Goal: Task Accomplishment & Management: Manage account settings

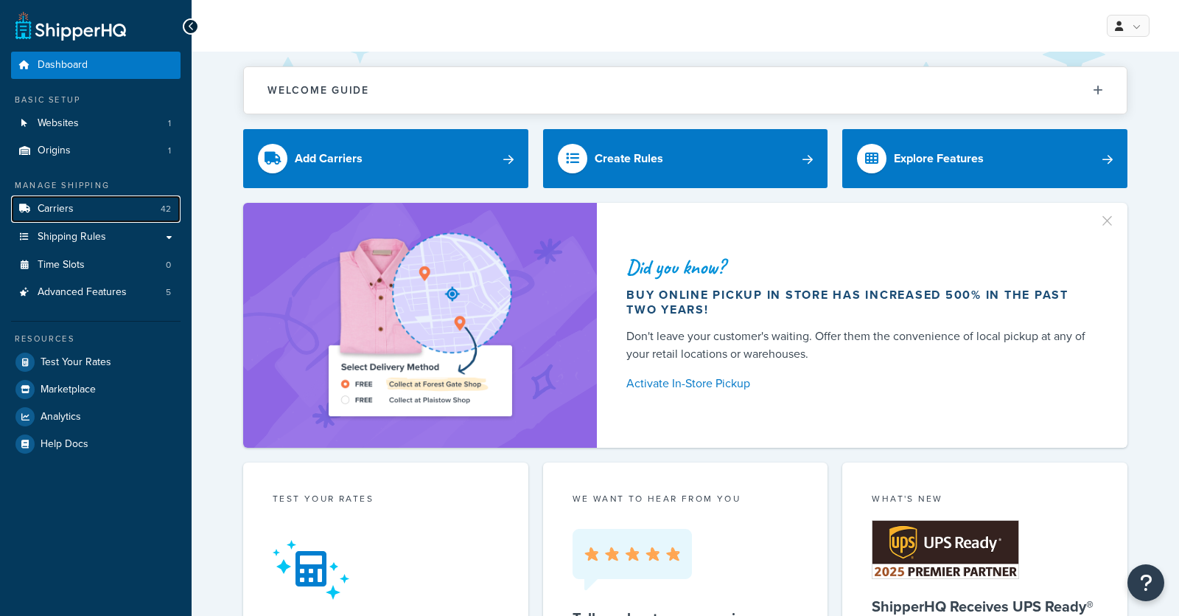
click at [76, 203] on link "Carriers 42" at bounding box center [96, 208] width 170 height 27
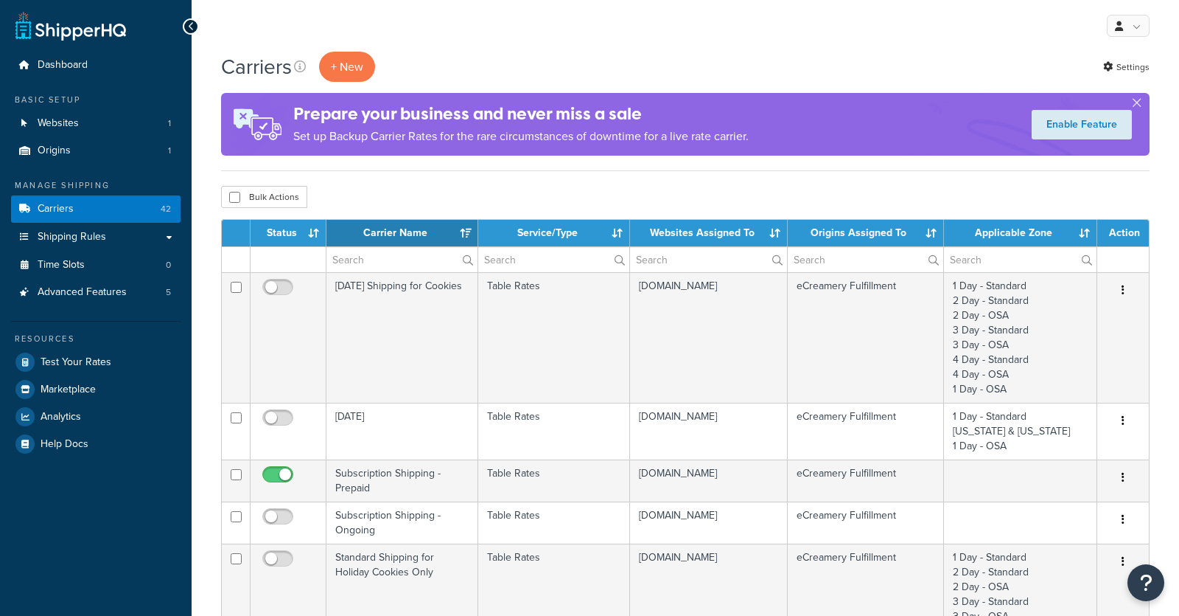
select select "15"
click at [360, 260] on input "text" at bounding box center [402, 259] width 151 height 25
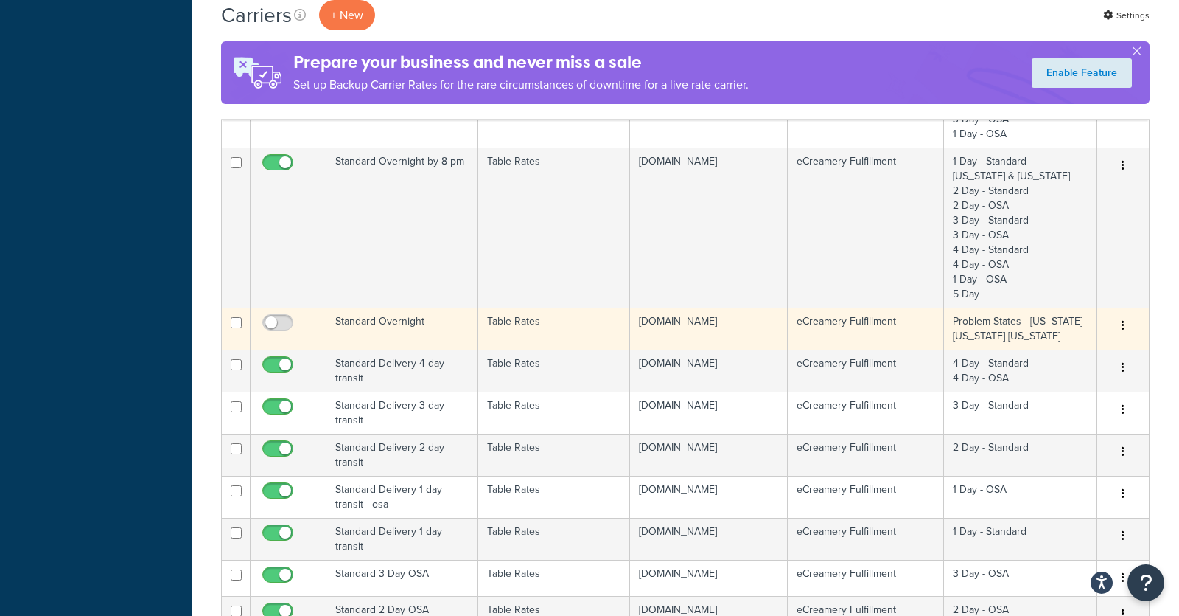
scroll to position [687, 0]
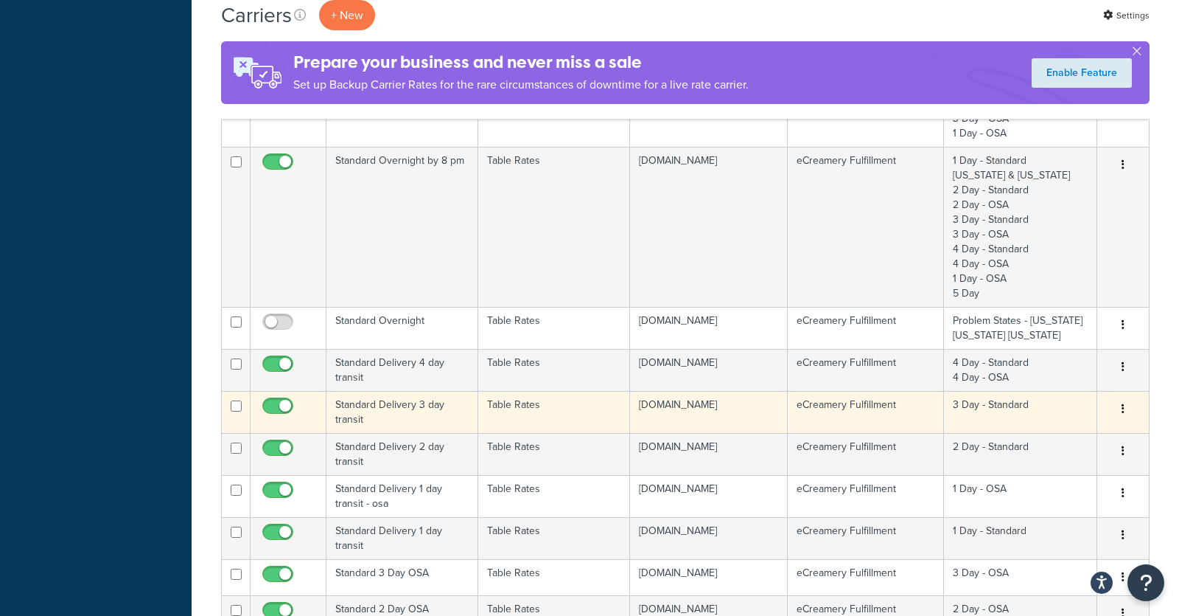
type input "standard"
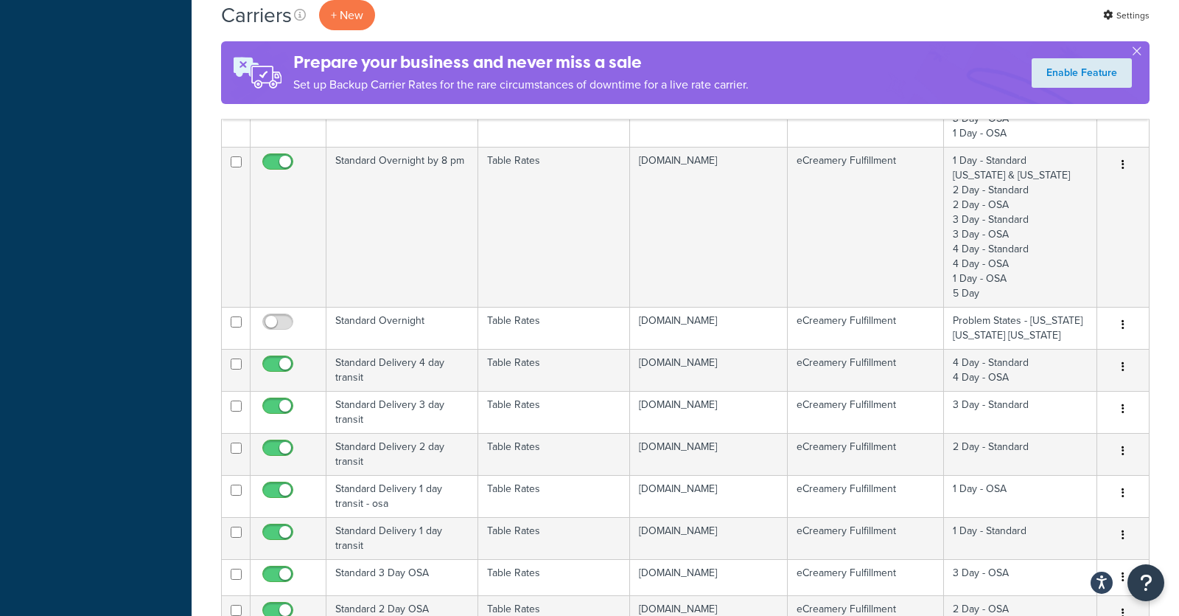
click at [433, 417] on td "Standard Delivery 3 day transit" at bounding box center [403, 412] width 152 height 42
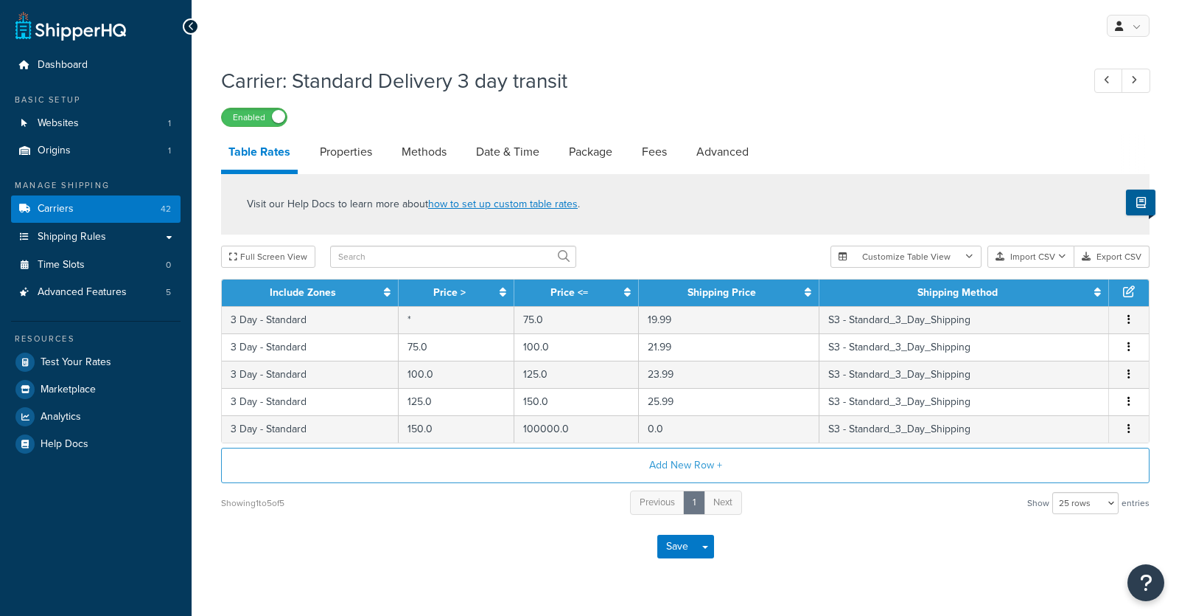
select select "25"
click at [420, 158] on link "Methods" at bounding box center [424, 151] width 60 height 35
select select "25"
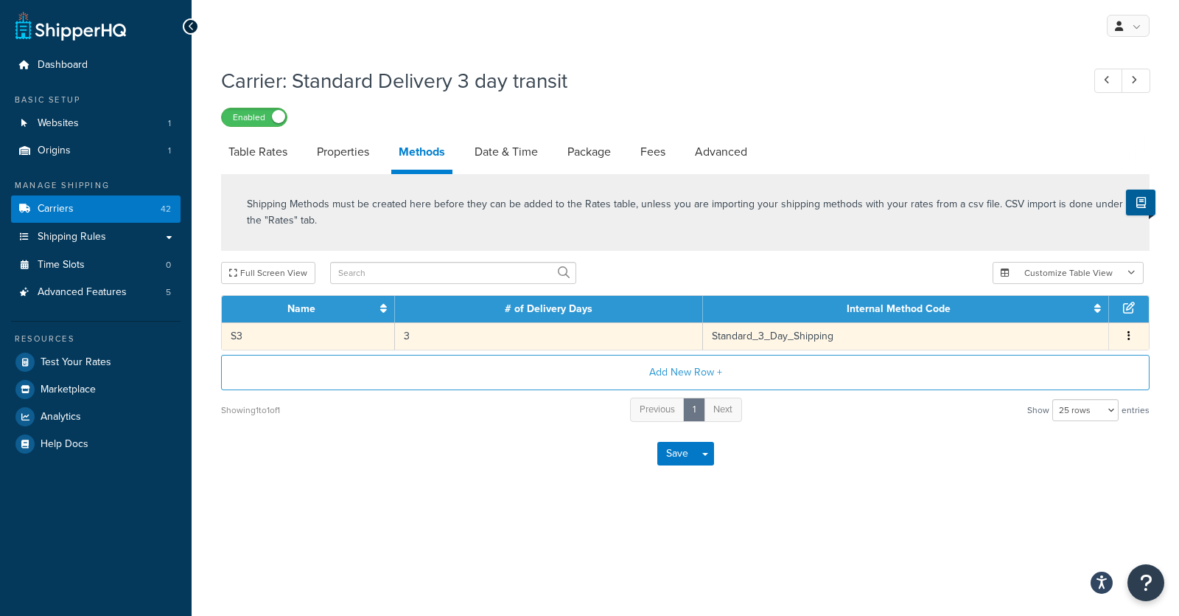
click at [546, 336] on td "3" at bounding box center [549, 335] width 308 height 27
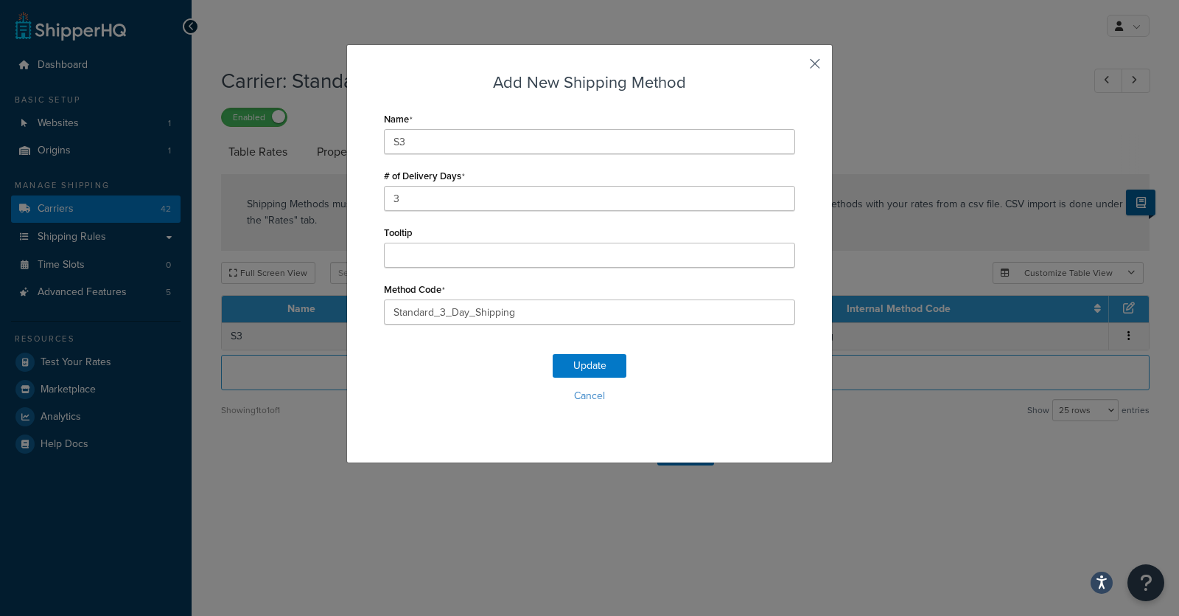
click at [795, 69] on button "button" at bounding box center [794, 69] width 4 height 4
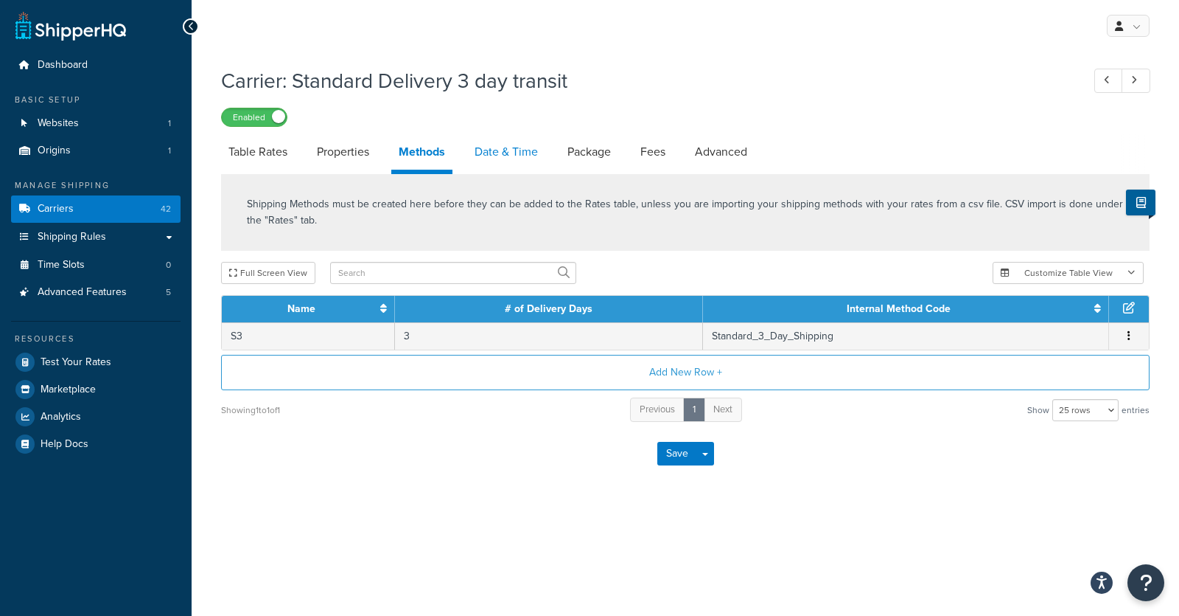
click at [505, 161] on link "Date & Time" at bounding box center [506, 151] width 78 height 35
select select "yMMMEd"
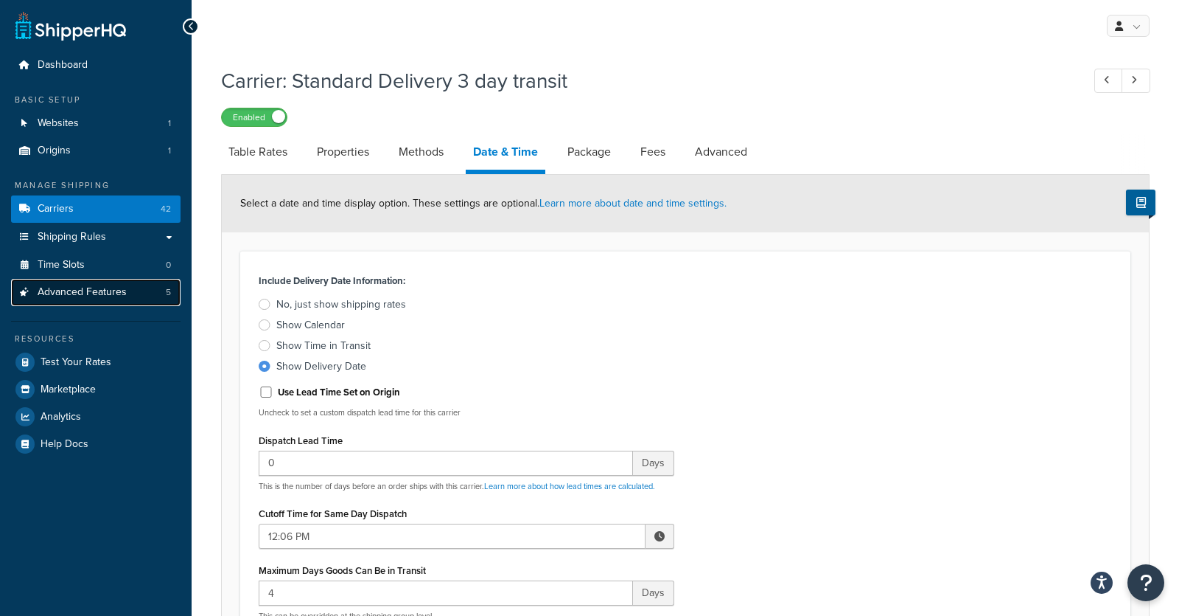
click at [147, 295] on link "Advanced Features 5" at bounding box center [96, 292] width 170 height 27
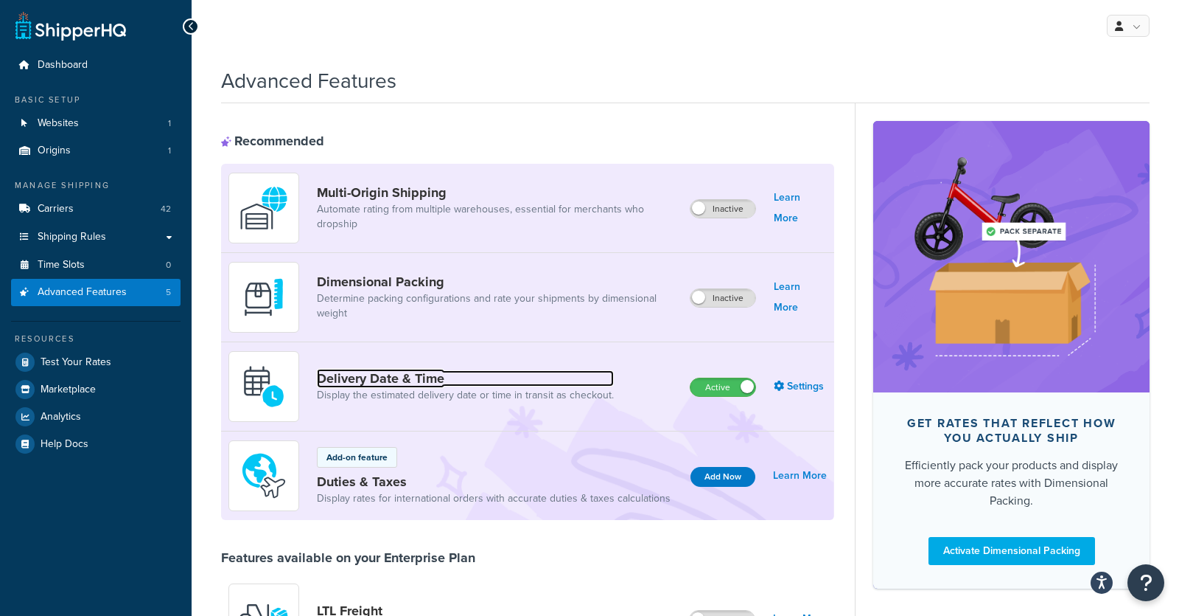
click at [428, 372] on link "Delivery Date & Time" at bounding box center [465, 378] width 297 height 16
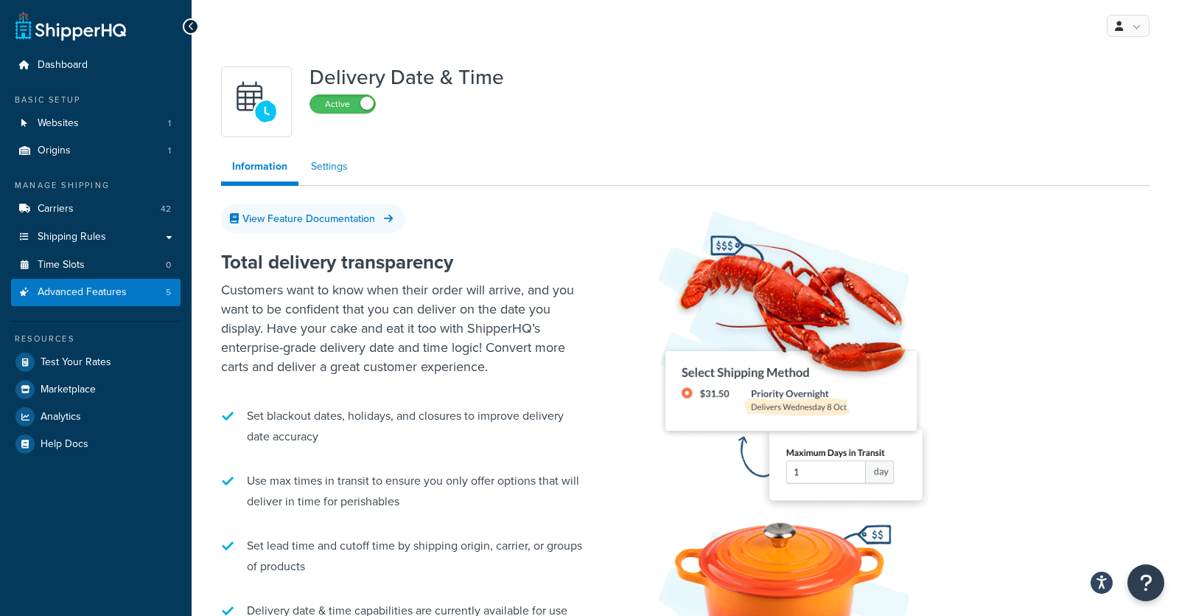
click at [332, 168] on link "Settings" at bounding box center [329, 166] width 59 height 29
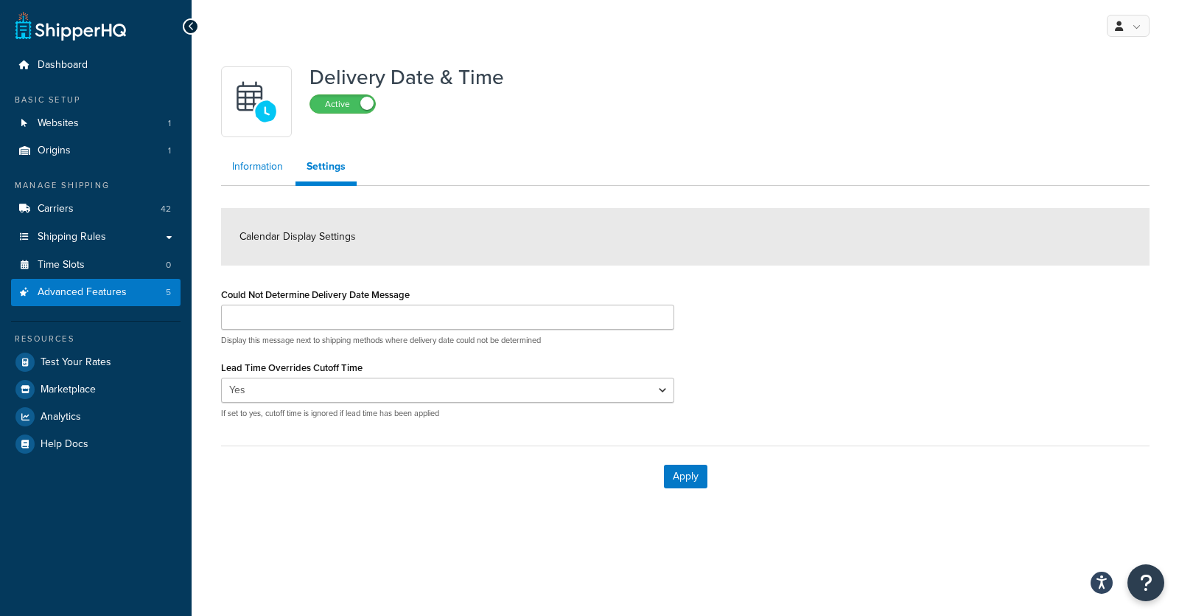
click at [280, 170] on link "Information" at bounding box center [257, 166] width 73 height 29
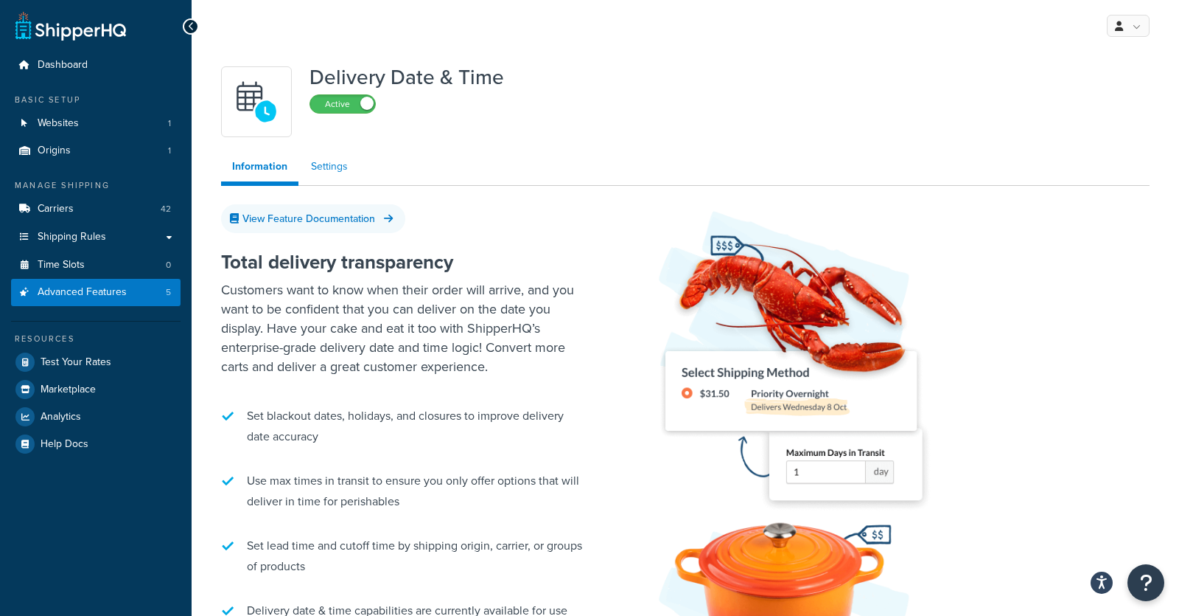
click at [318, 172] on link "Settings" at bounding box center [329, 166] width 59 height 29
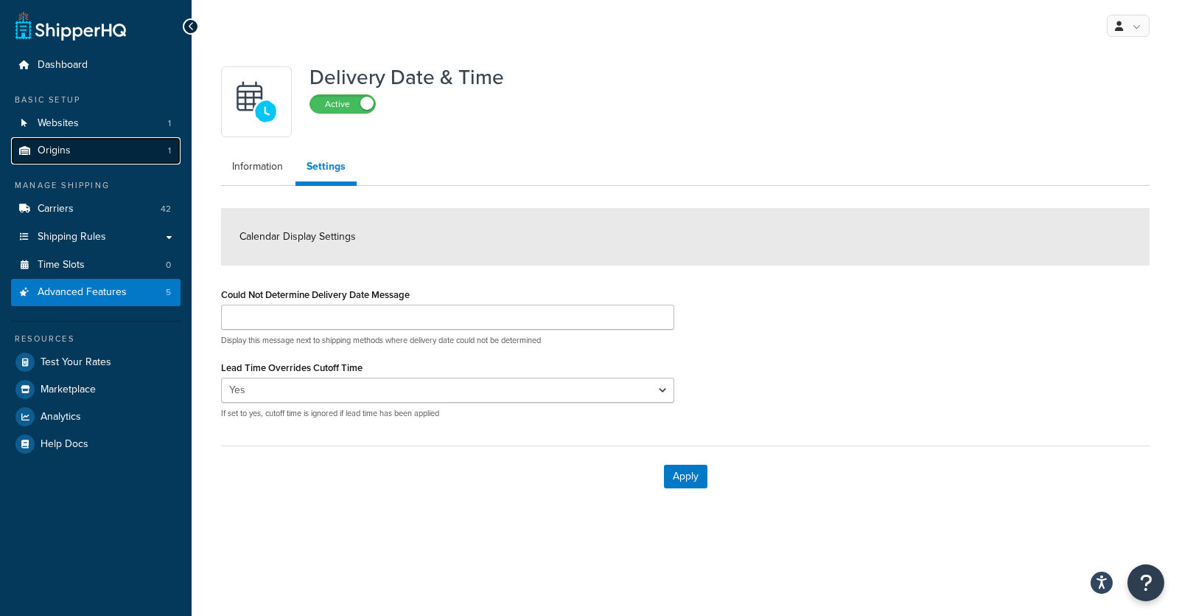
click at [69, 154] on span "Origins" at bounding box center [54, 150] width 33 height 13
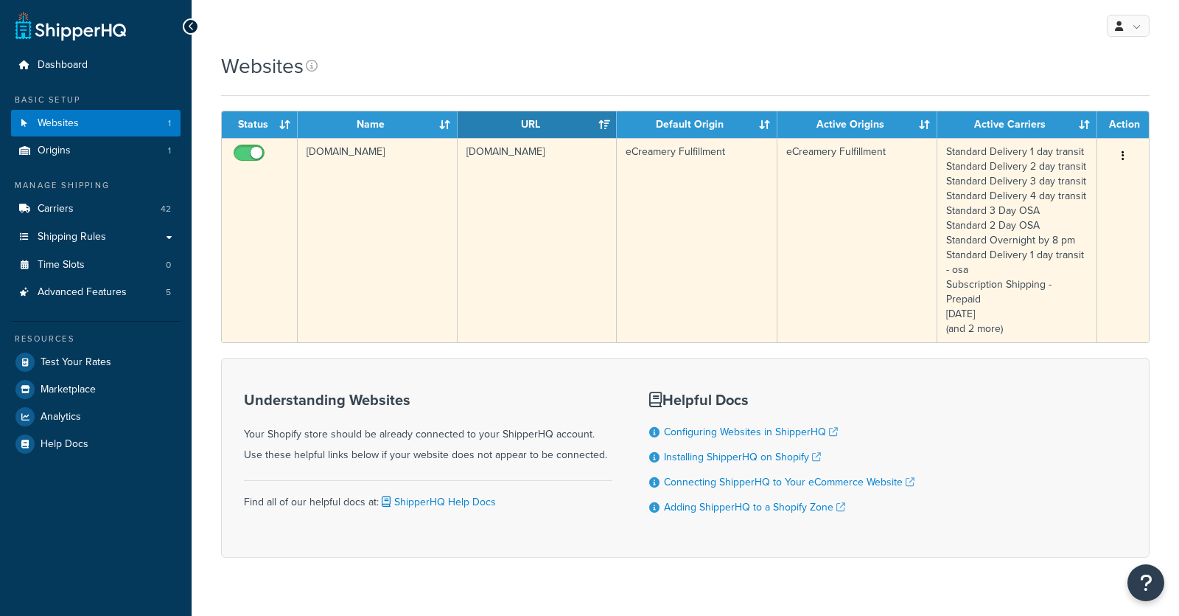
click at [352, 203] on td "[DOMAIN_NAME]" at bounding box center [378, 240] width 160 height 204
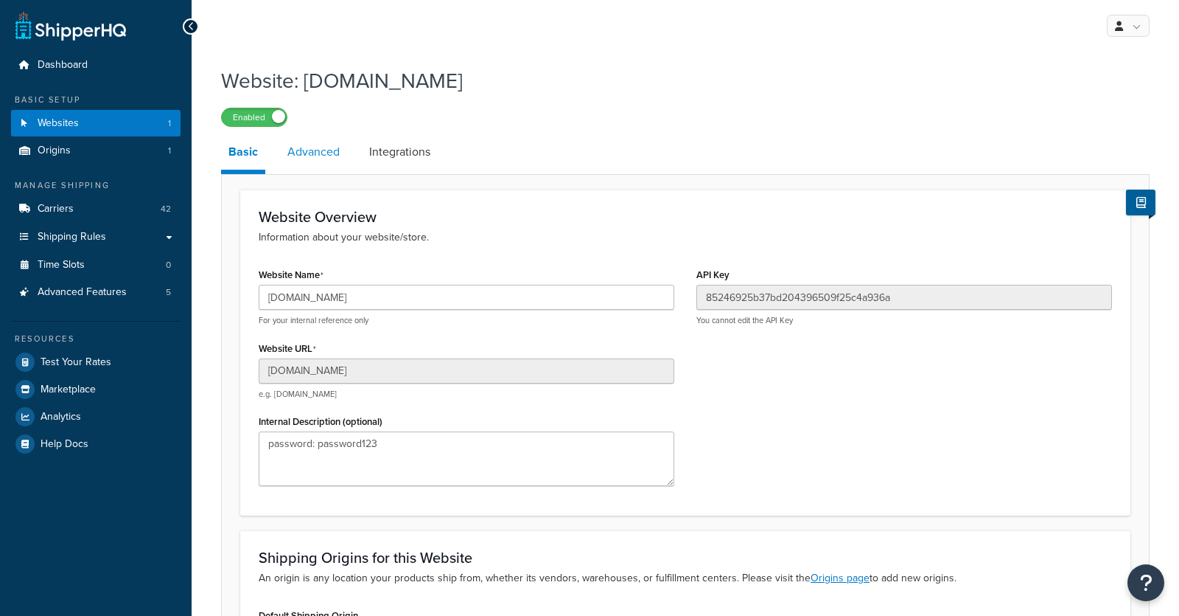
click at [310, 136] on link "Advanced" at bounding box center [313, 151] width 67 height 35
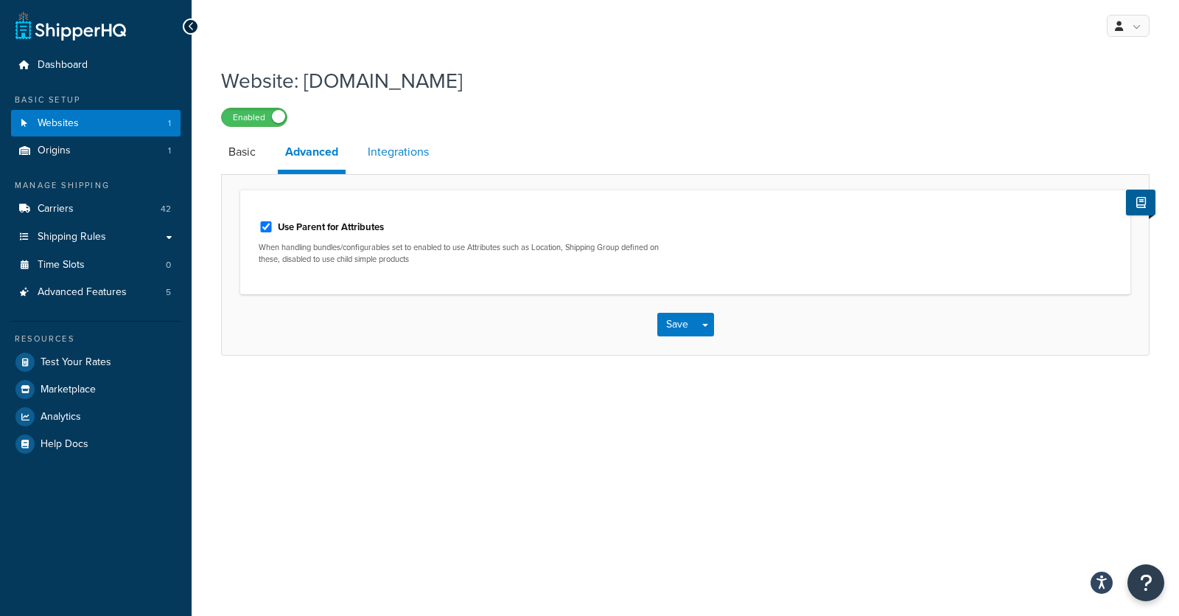
click at [406, 147] on link "Integrations" at bounding box center [398, 151] width 76 height 35
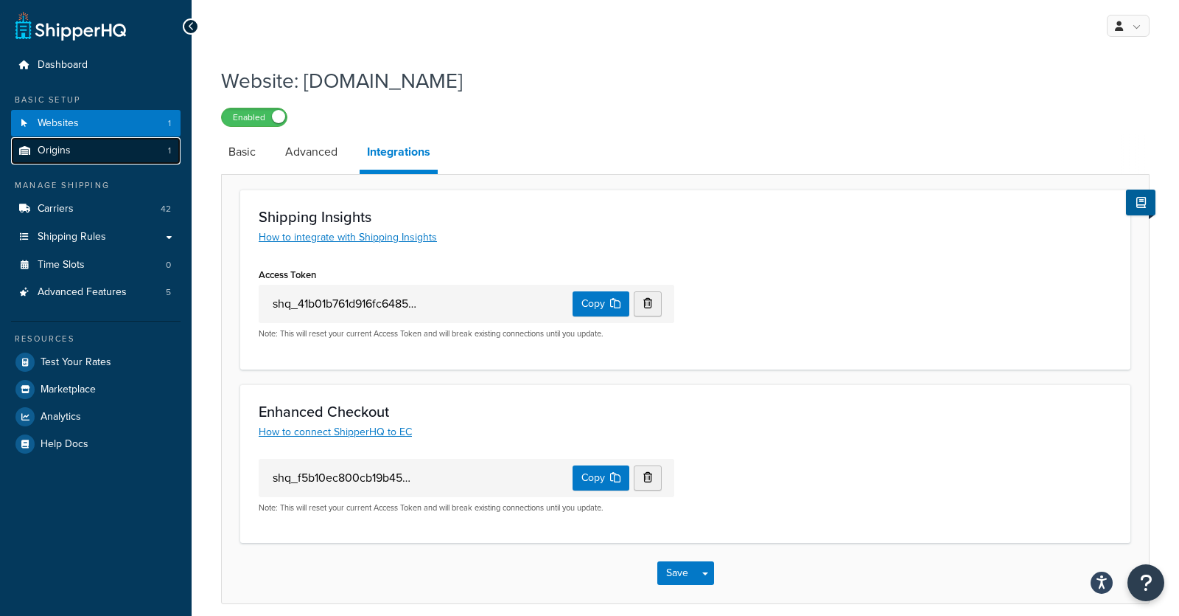
click at [84, 151] on link "Origins 1" at bounding box center [96, 150] width 170 height 27
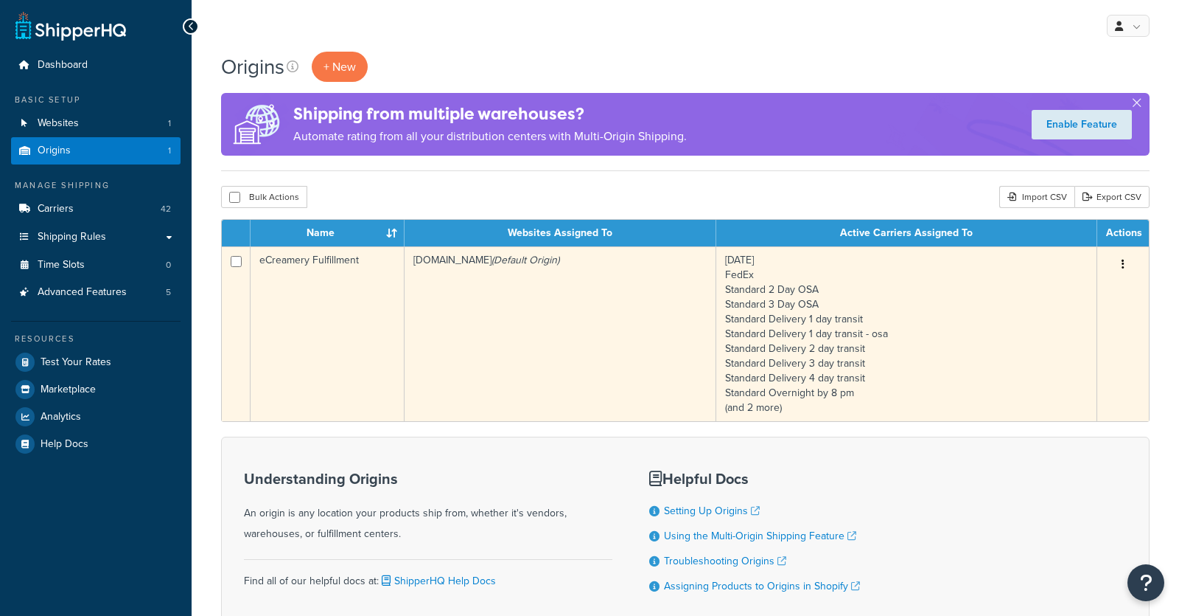
click at [334, 264] on td "eCreamery Fulfillment" at bounding box center [328, 333] width 154 height 175
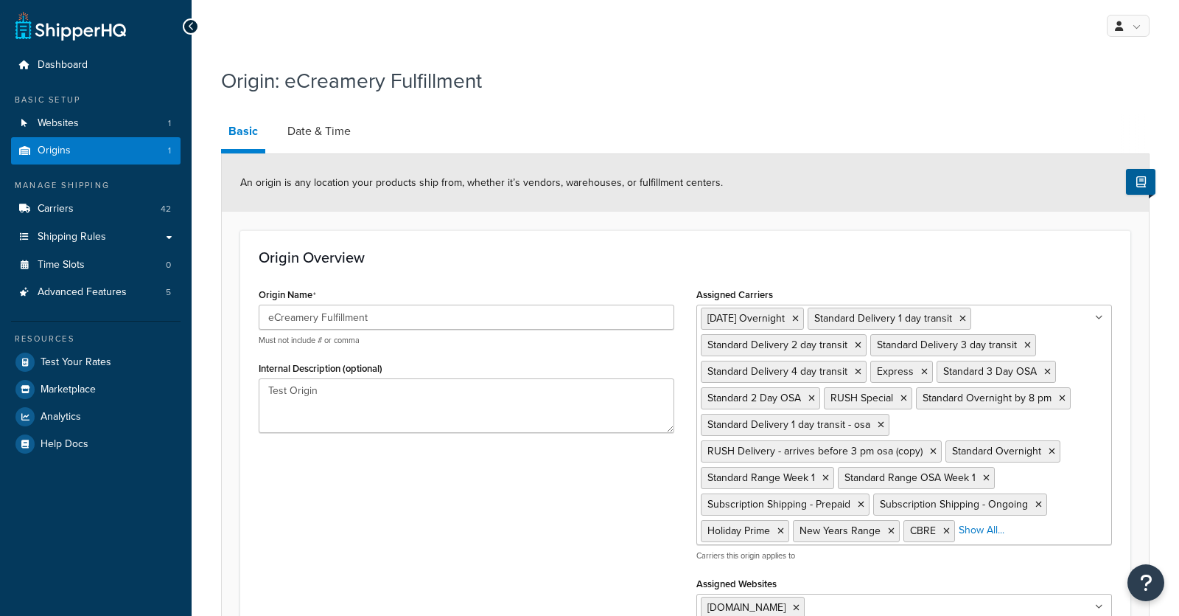
select select "27"
click at [319, 146] on link "Date & Time" at bounding box center [319, 131] width 78 height 35
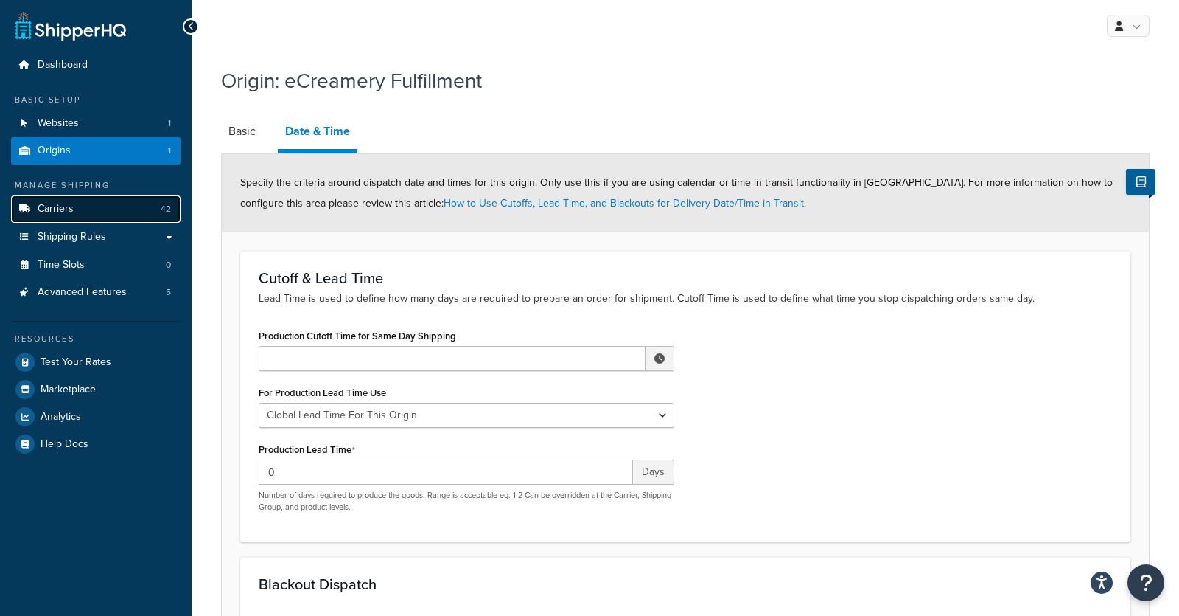
click at [54, 210] on span "Carriers" at bounding box center [56, 209] width 36 height 13
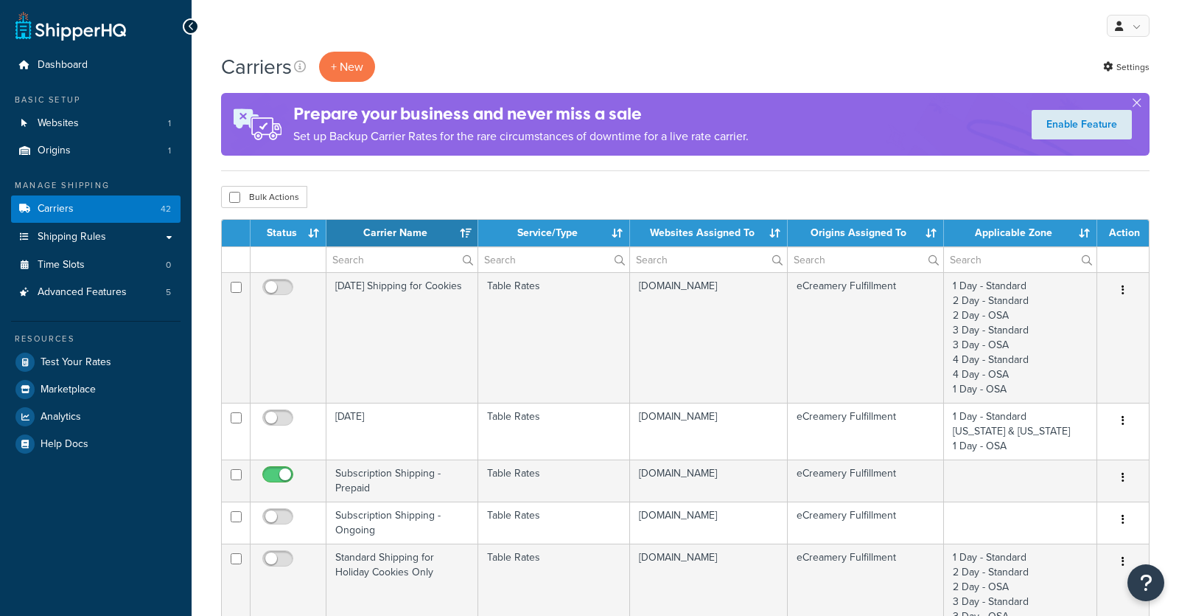
select select "15"
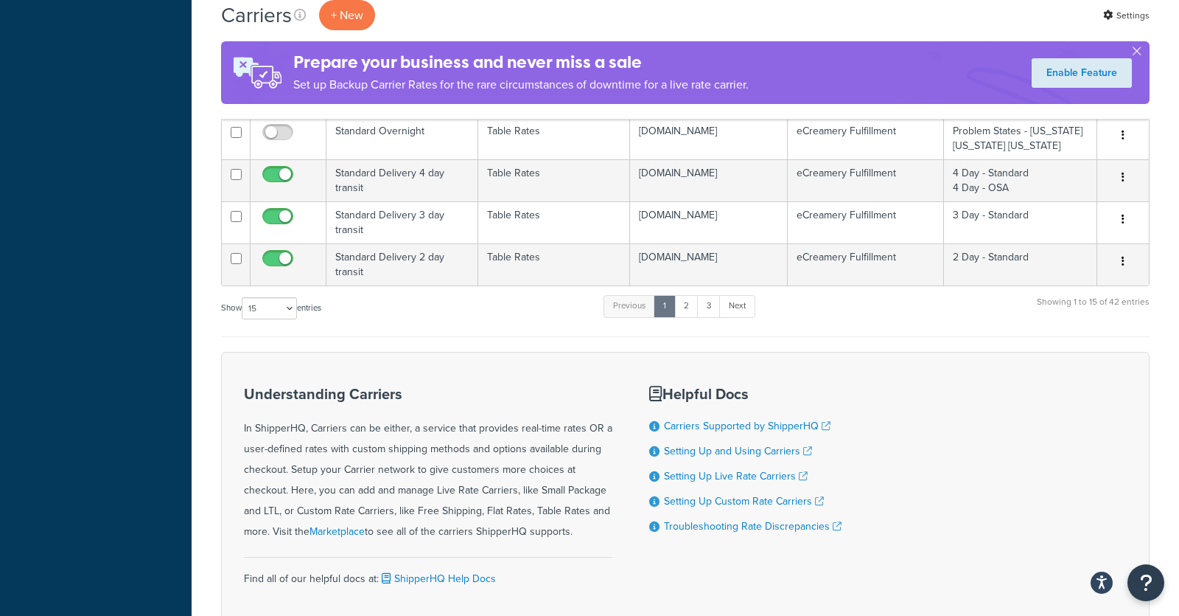
scroll to position [1041, 0]
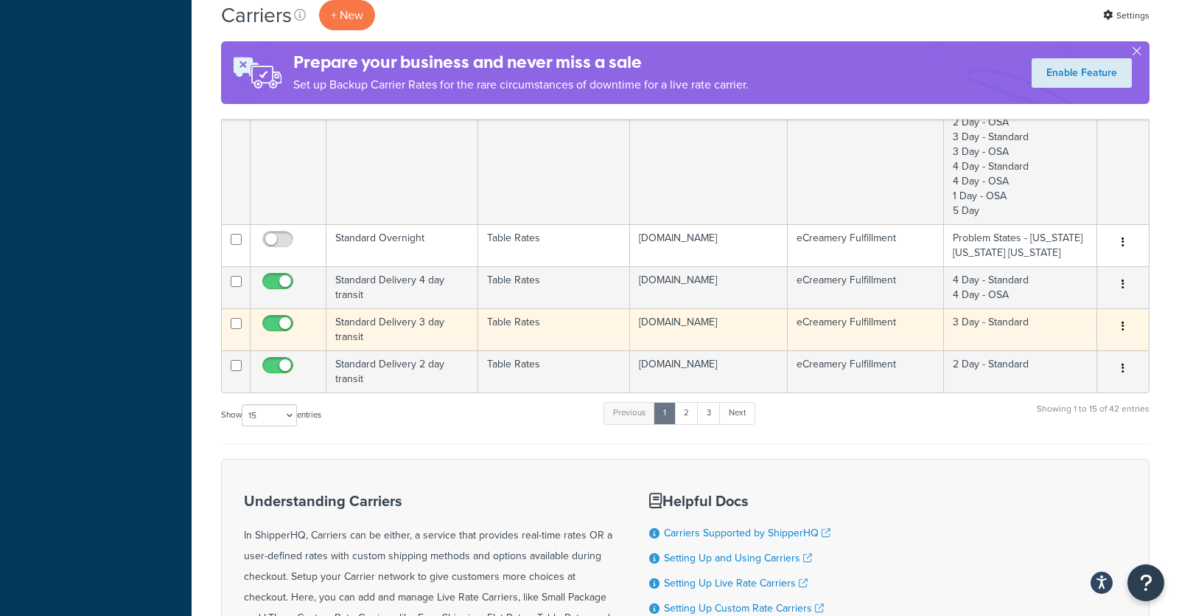
click at [425, 330] on td "Standard Delivery 3 day transit" at bounding box center [403, 329] width 152 height 42
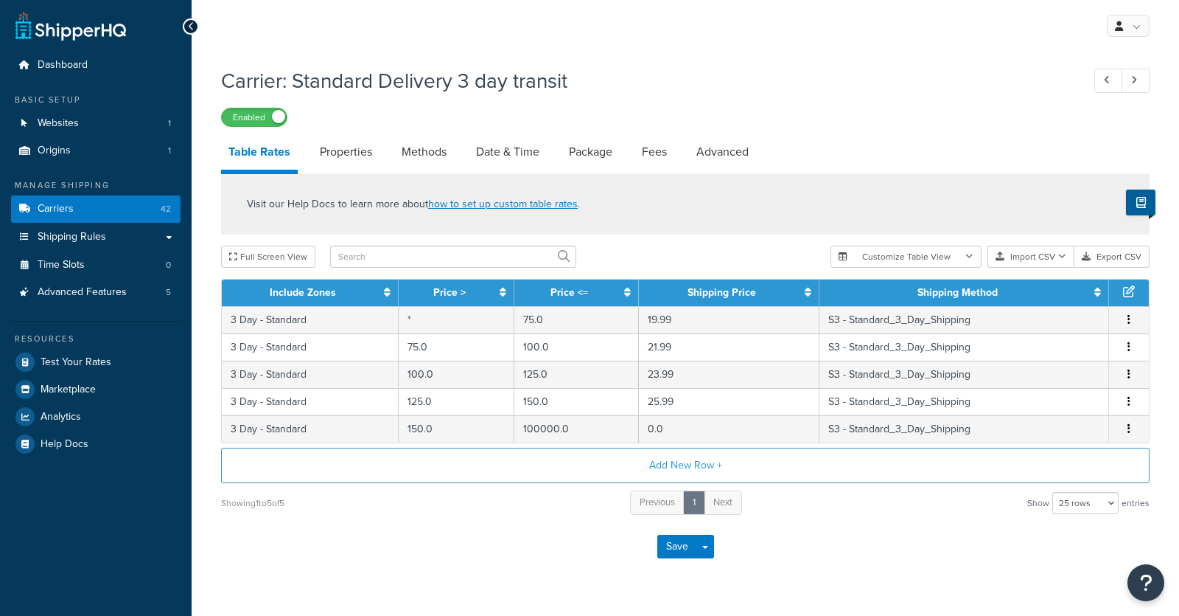
select select "25"
click at [710, 153] on link "Advanced" at bounding box center [722, 151] width 67 height 35
select select "false"
select select "residential"
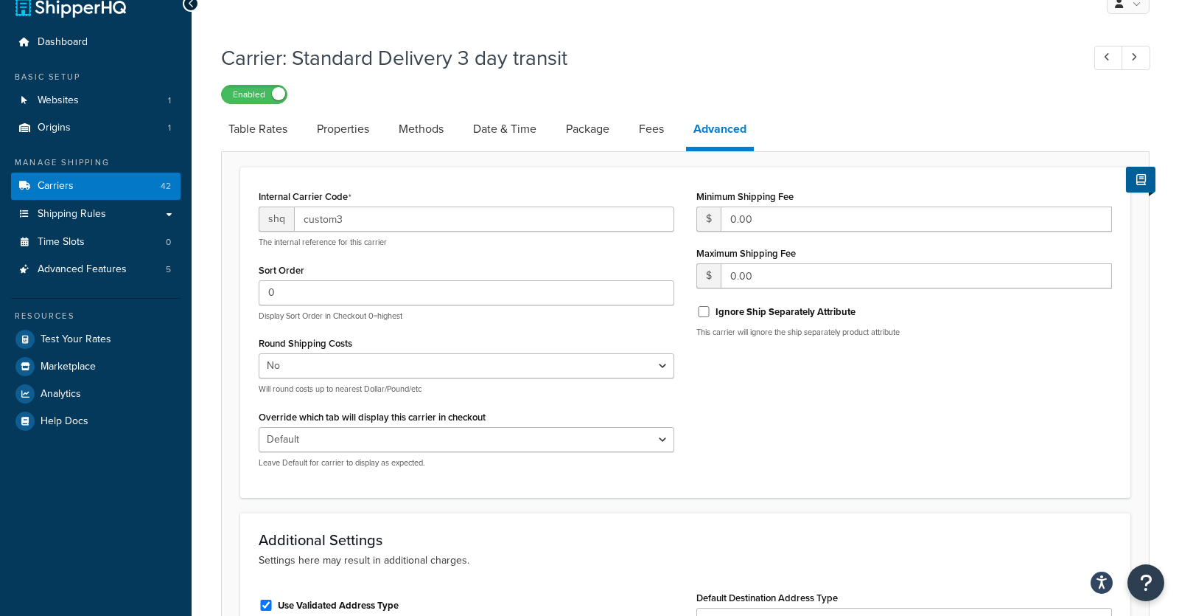
scroll to position [22, 0]
click at [657, 137] on link "Fees" at bounding box center [652, 129] width 40 height 35
select select "AFTER"
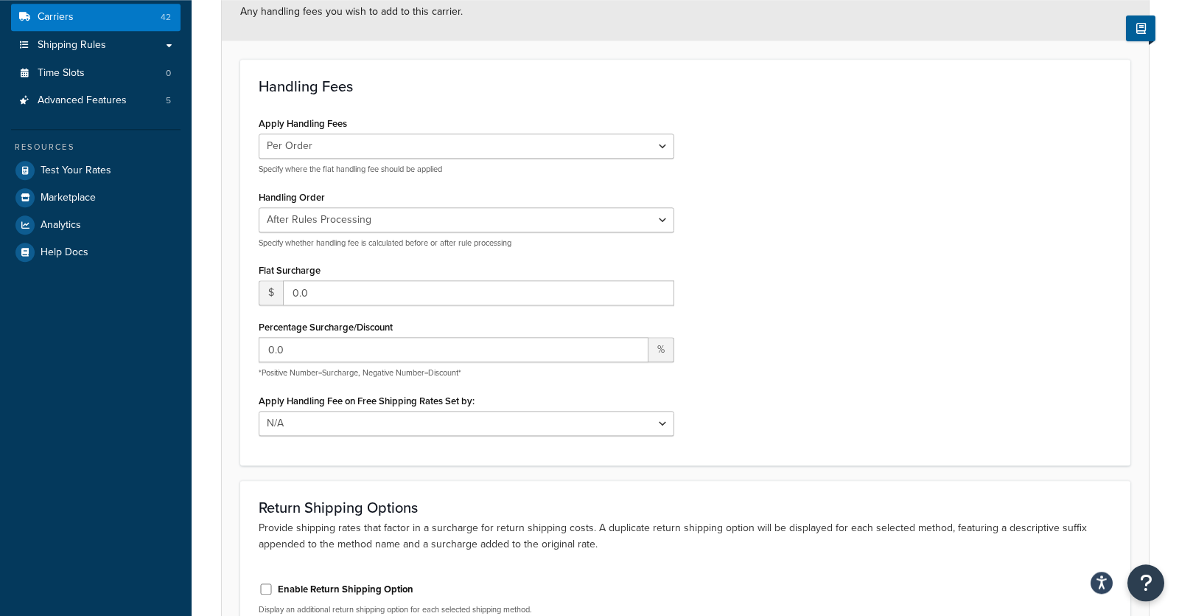
scroll to position [97, 0]
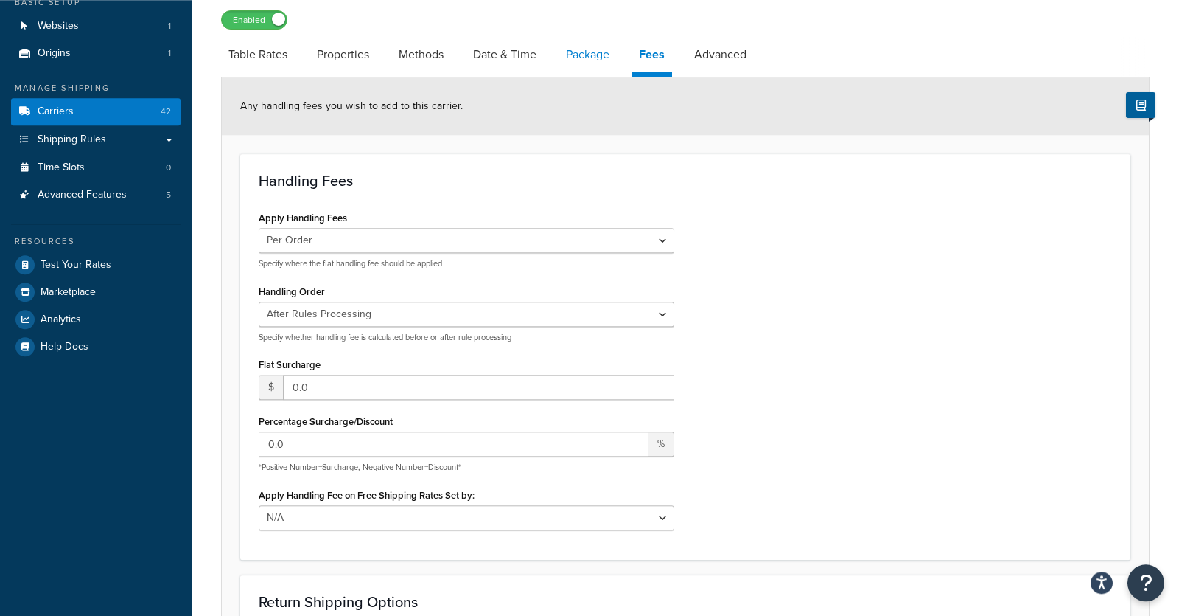
click at [592, 53] on link "Package" at bounding box center [588, 54] width 58 height 35
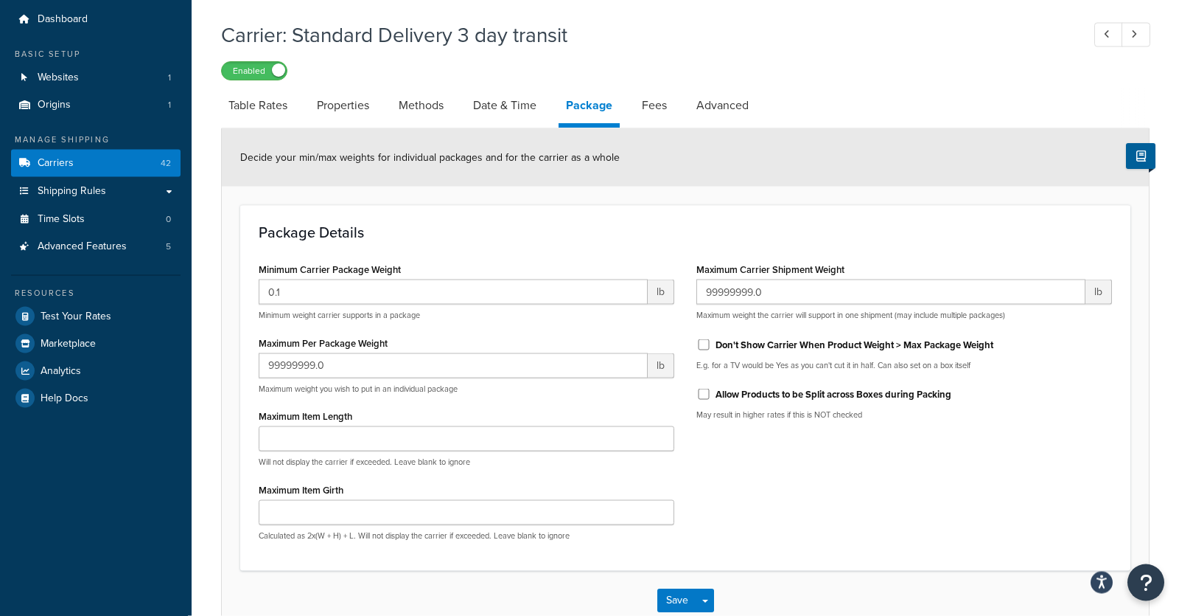
scroll to position [22, 0]
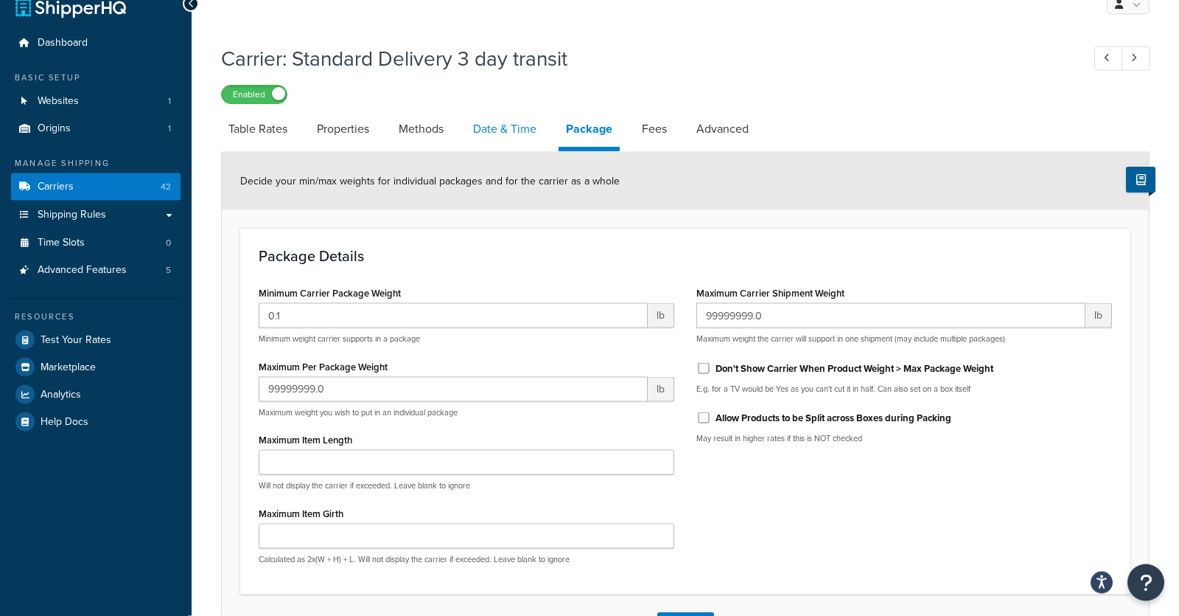
click at [517, 128] on link "Date & Time" at bounding box center [505, 129] width 78 height 35
select select "yMMMEd"
